Goal: Task Accomplishment & Management: Use online tool/utility

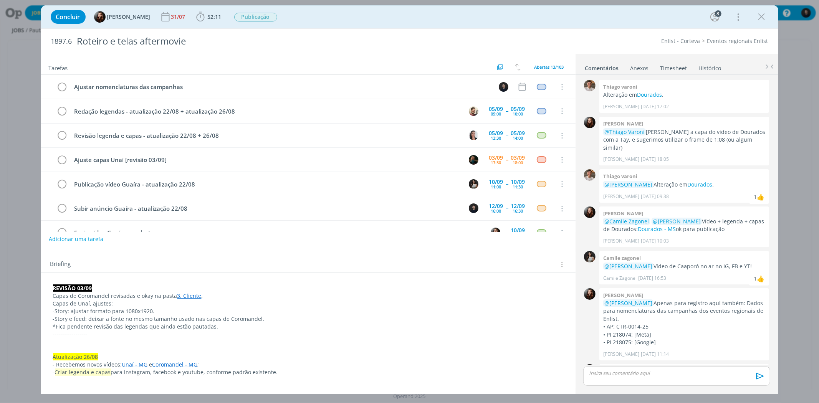
scroll to position [655, 0]
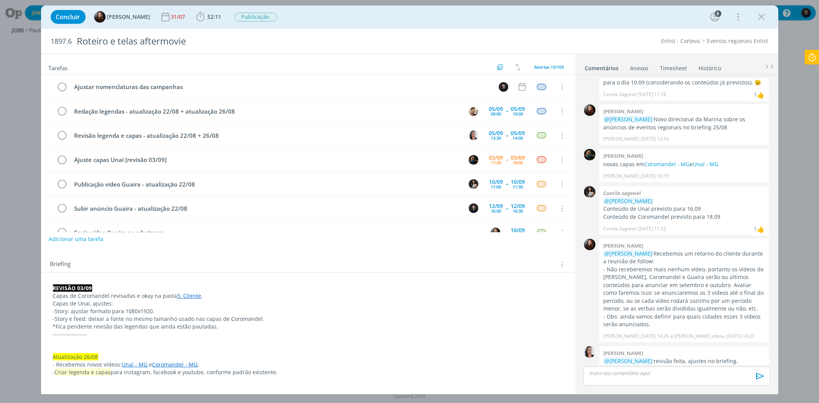
click at [191, 298] on link "3. Cliente" at bounding box center [189, 295] width 24 height 7
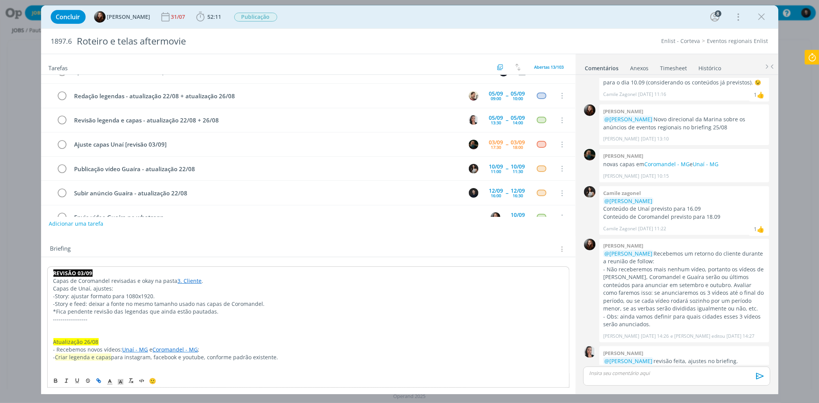
scroll to position [43, 0]
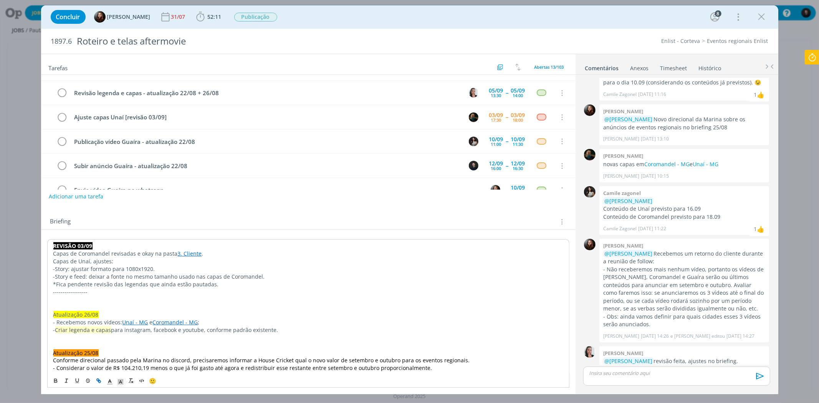
click at [182, 254] on link "3. Cliente" at bounding box center [190, 253] width 24 height 7
click at [190, 271] on link "[URL][DOMAIN_NAME]" at bounding box center [164, 268] width 58 height 10
click at [809, 54] on icon at bounding box center [812, 57] width 14 height 15
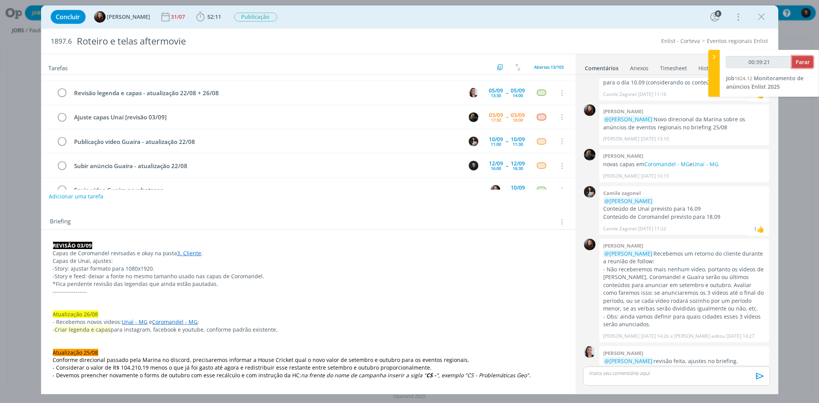
type input "00:39:22"
click at [801, 65] on button "Parar" at bounding box center [802, 62] width 21 height 12
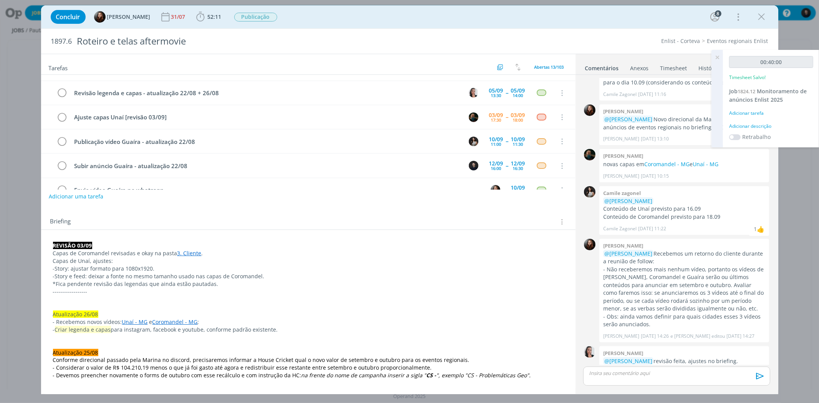
click at [770, 125] on div "Adicionar descrição" at bounding box center [771, 126] width 84 height 7
click at [775, 129] on textarea at bounding box center [771, 138] width 80 height 27
type textarea "monitoramteno"
click at [786, 184] on button "Salvar" at bounding box center [799, 189] width 27 height 10
